Goal: Task Accomplishment & Management: Manage account settings

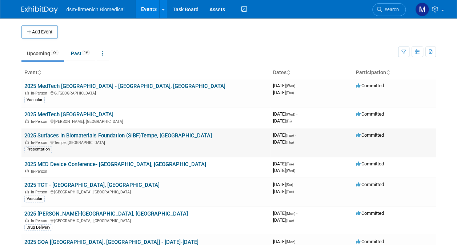
click at [54, 143] on div "In-Person Tempe, [GEOGRAPHIC_DATA]" at bounding box center [145, 142] width 243 height 6
click at [49, 134] on link "2025 Surfaces in Biomaterials Foundation (SIBF)Tempe, [GEOGRAPHIC_DATA]" at bounding box center [118, 135] width 188 height 7
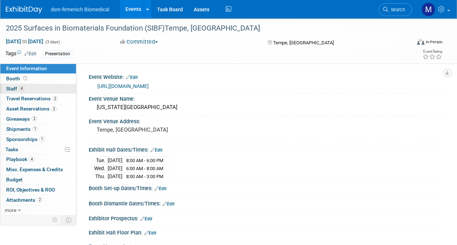
click at [17, 88] on span "Staff 4" at bounding box center [15, 89] width 18 height 6
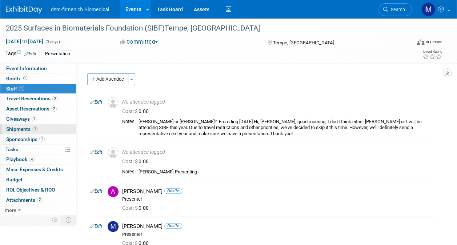
click at [25, 126] on span "Shipments 1" at bounding box center [22, 129] width 32 height 6
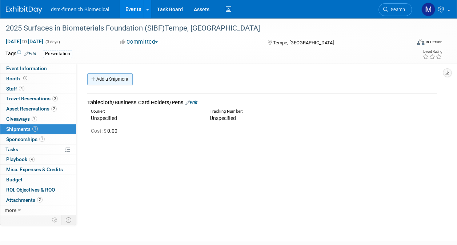
click at [117, 82] on link "Add a Shipment" at bounding box center [109, 79] width 45 height 12
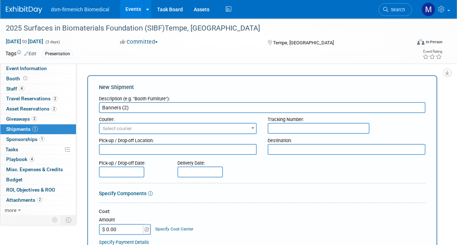
type input "Banners (2)"
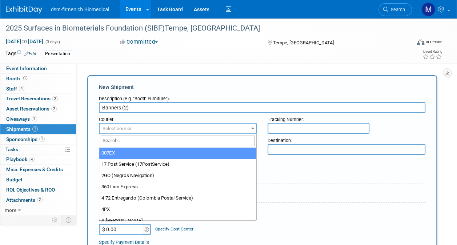
click at [129, 129] on span "Select courier" at bounding box center [116, 128] width 29 height 5
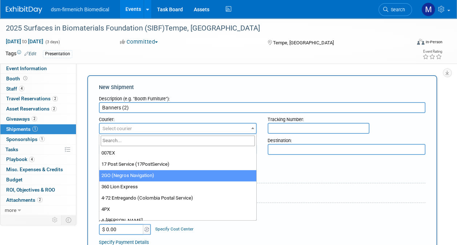
type input "d"
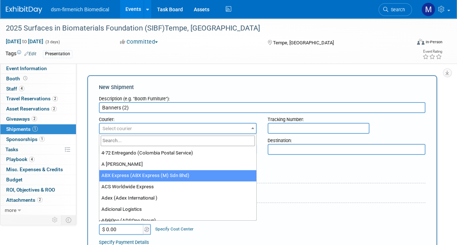
type input "f"
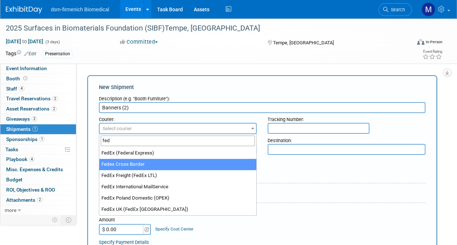
type input "fed"
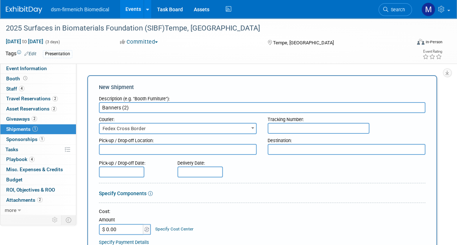
click at [153, 128] on span "Fedex Cross Border" at bounding box center [178, 129] width 156 height 10
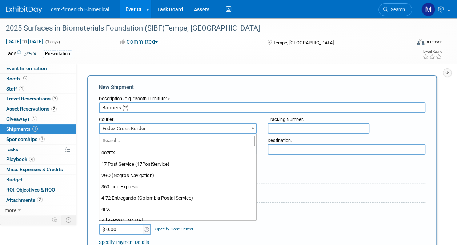
scroll to position [2377, 0]
click at [159, 130] on span "Fastway [GEOGRAPHIC_DATA] (Fastway Couriers)" at bounding box center [178, 129] width 156 height 10
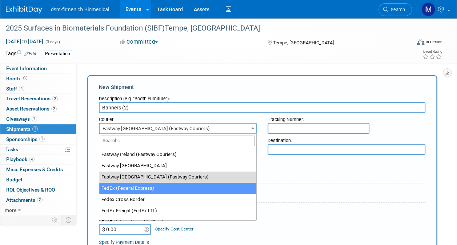
select select "206"
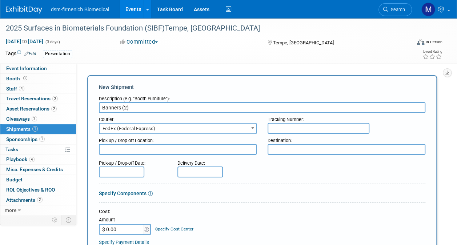
click at [127, 150] on textarea at bounding box center [178, 149] width 158 height 11
type textarea "Exton"
type textarea "T"
type textarea "SIBF, Tempe AZ"
click at [194, 172] on input "text" at bounding box center [199, 171] width 45 height 11
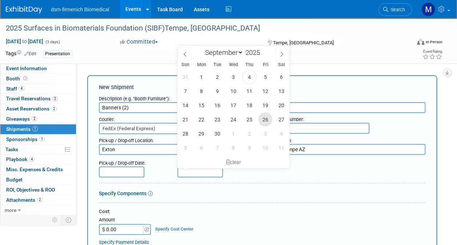
click at [264, 120] on span "26" at bounding box center [265, 119] width 14 height 14
type input "[DATE]"
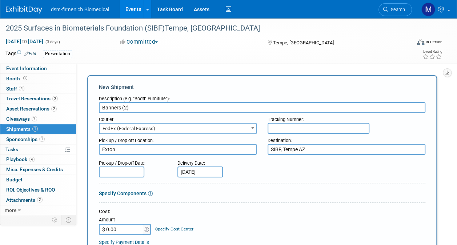
click at [150, 194] on icon at bounding box center [150, 193] width 5 height 5
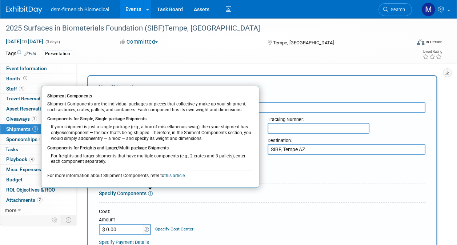
click at [278, 184] on div at bounding box center [262, 184] width 326 height 3
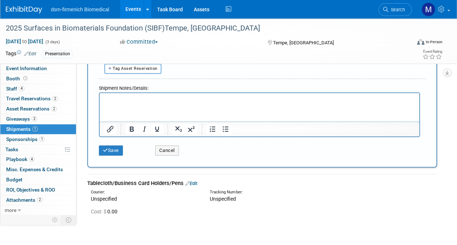
scroll to position [246, 0]
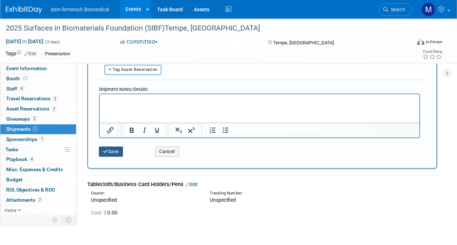
click at [111, 149] on button "Save" at bounding box center [111, 151] width 24 height 10
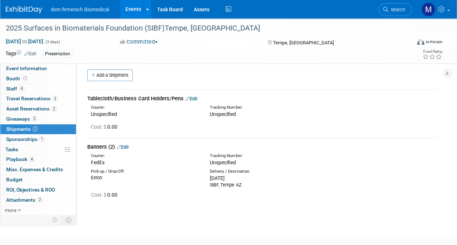
scroll to position [3, 0]
click at [196, 99] on link "Edit" at bounding box center [191, 99] width 12 height 5
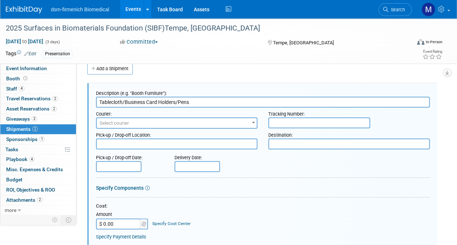
scroll to position [0, 0]
click at [122, 122] on span "Select courier" at bounding box center [114, 122] width 29 height 5
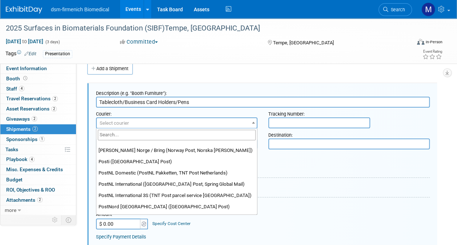
scroll to position [4583, 0]
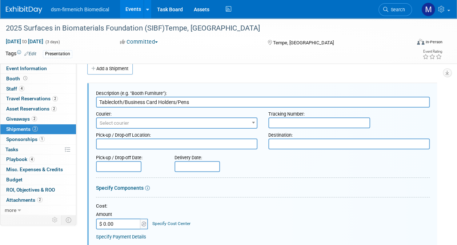
click at [306, 156] on div "Pick-up / Drop-off Date: Delivery Date:" at bounding box center [262, 161] width 345 height 21
click at [204, 103] on input "Tablecloth/Business Card Holders/Pens" at bounding box center [263, 102] width 334 height 11
click at [190, 102] on input "Tablecloth/Business Card Holders/Pens- Mark Taking in Suitcase" at bounding box center [263, 102] width 334 height 11
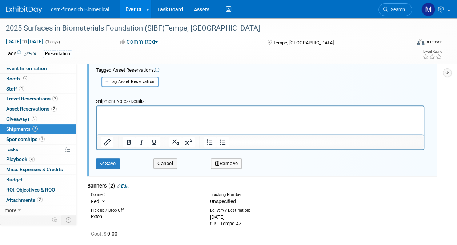
scroll to position [243, 0]
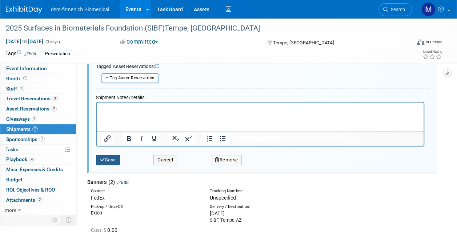
type input "Tablecloth/Business Card Holders/Pens-/Contact Cards - Mark Taking in Suitcase"
click at [112, 156] on button "Save" at bounding box center [108, 160] width 24 height 10
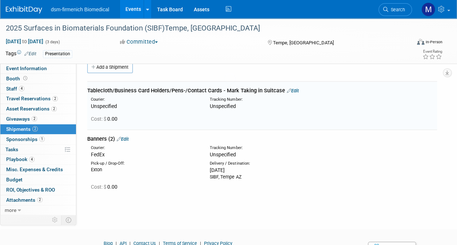
scroll to position [11, 0]
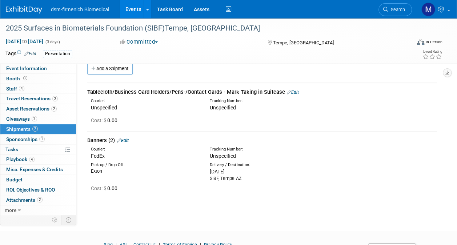
click at [399, 174] on div "Pick-up / Drop-Off: [GEOGRAPHIC_DATA] Delivery / Destination:" at bounding box center [262, 171] width 361 height 22
